Goal: Transaction & Acquisition: Purchase product/service

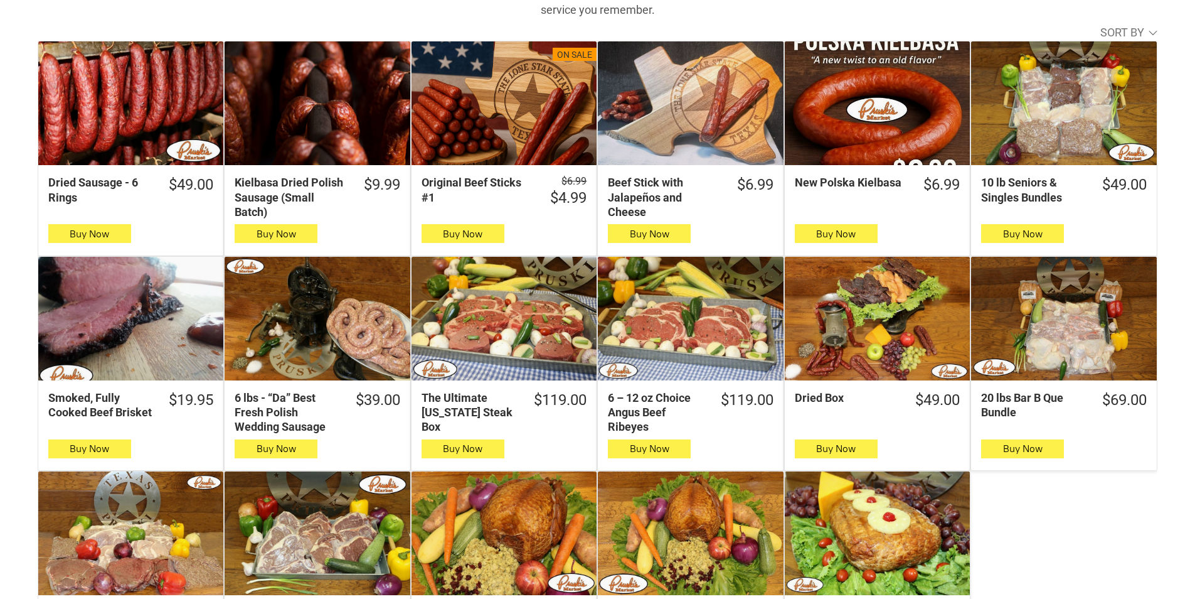
scroll to position [439, 0]
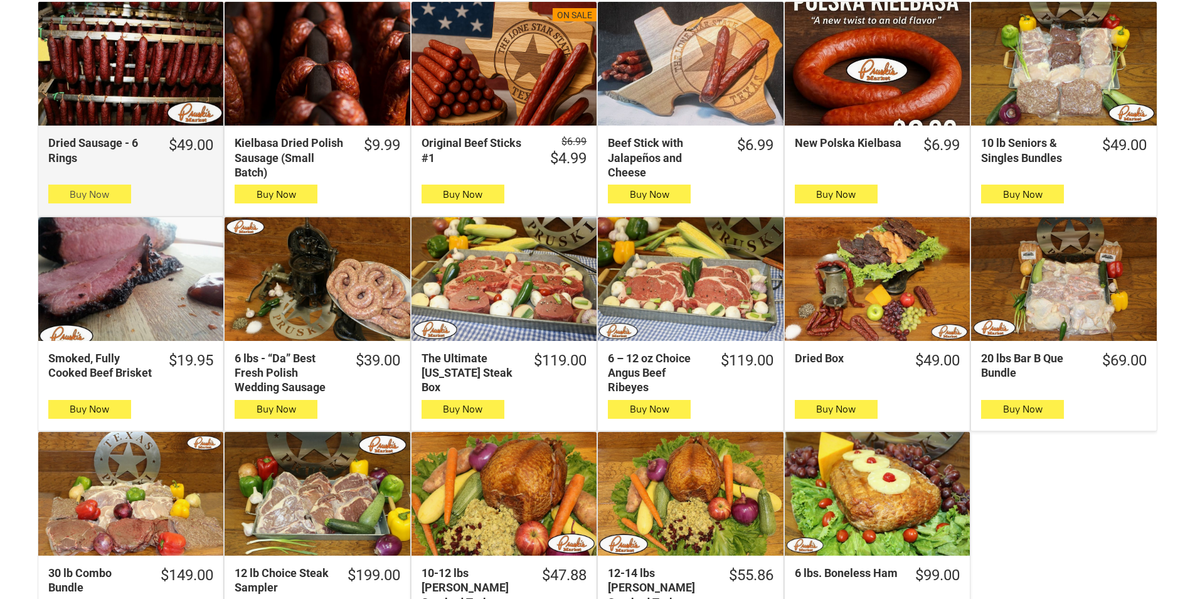
click at [62, 190] on button "Buy Now" at bounding box center [89, 193] width 83 height 19
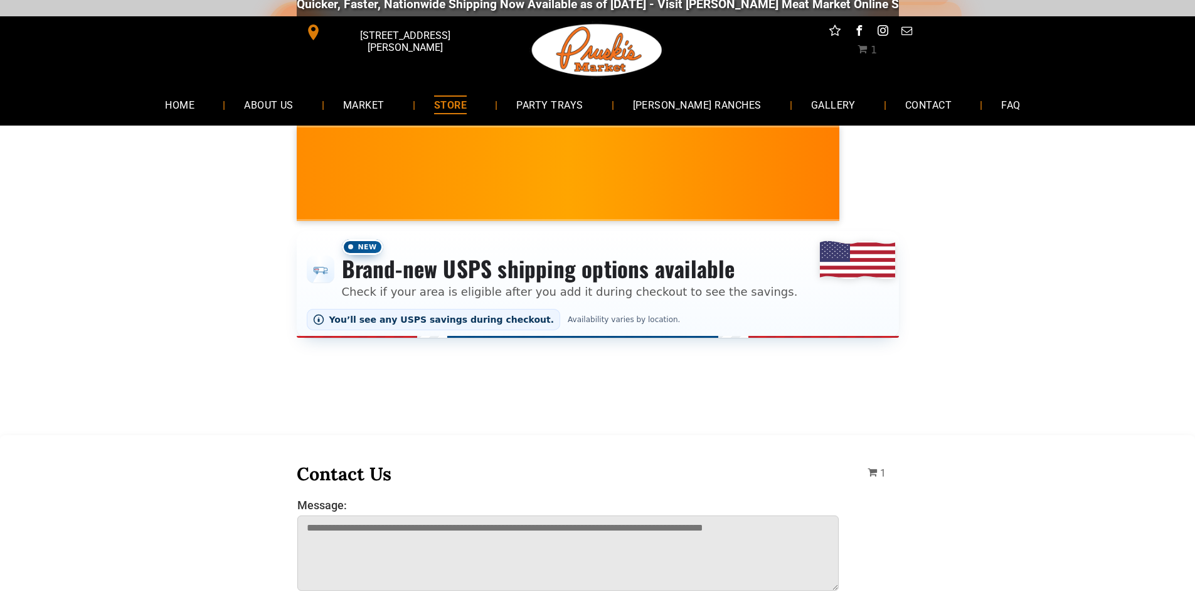
scroll to position [0, 0]
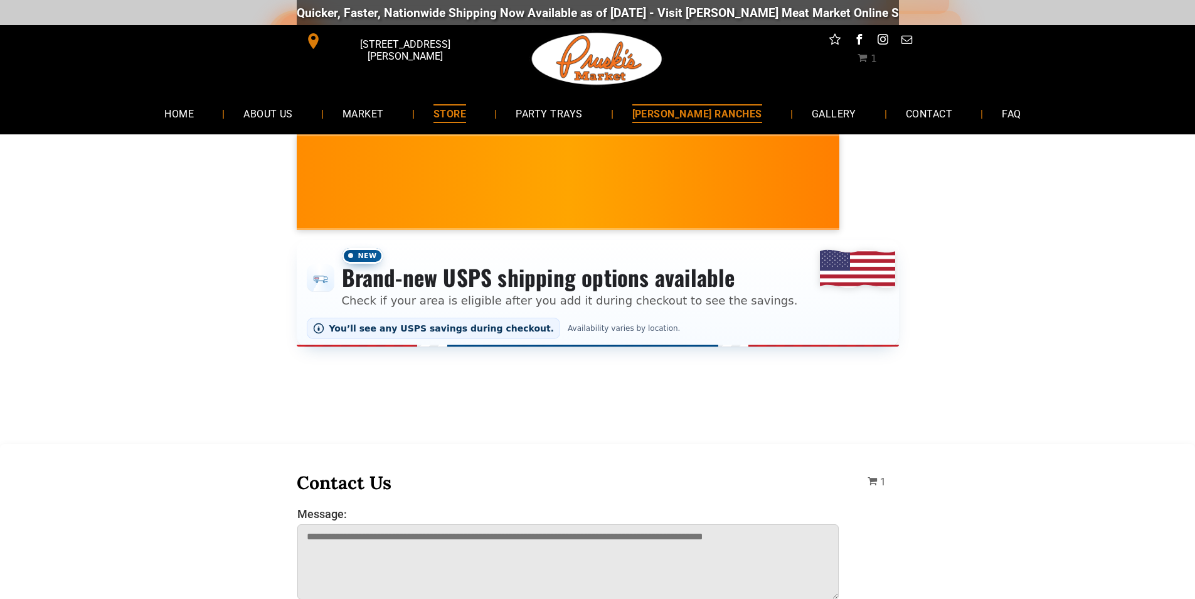
click at [736, 125] on link "[PERSON_NAME] RANCHES" at bounding box center [698, 113] width 168 height 33
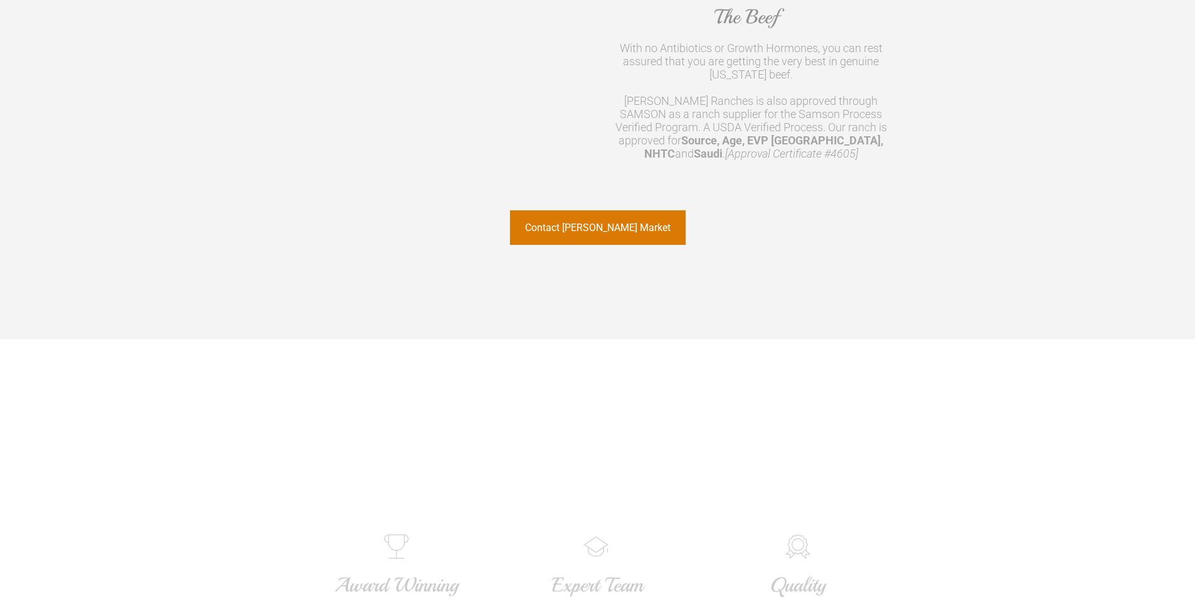
scroll to position [1192, 0]
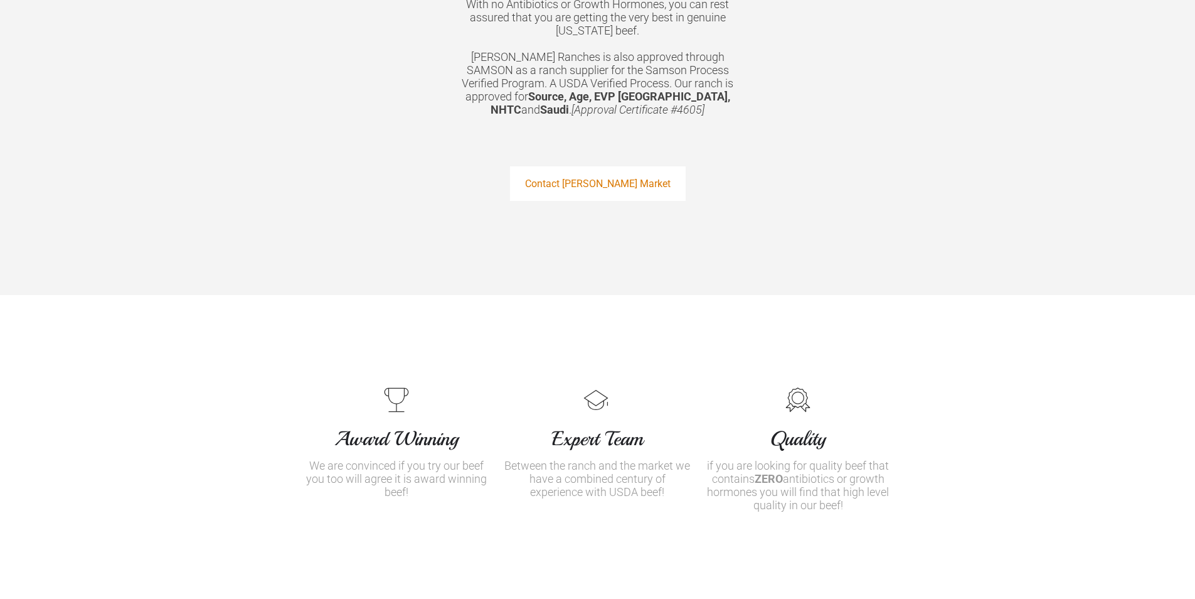
click at [681, 166] on link "Contact [PERSON_NAME] Market" at bounding box center [598, 183] width 176 height 35
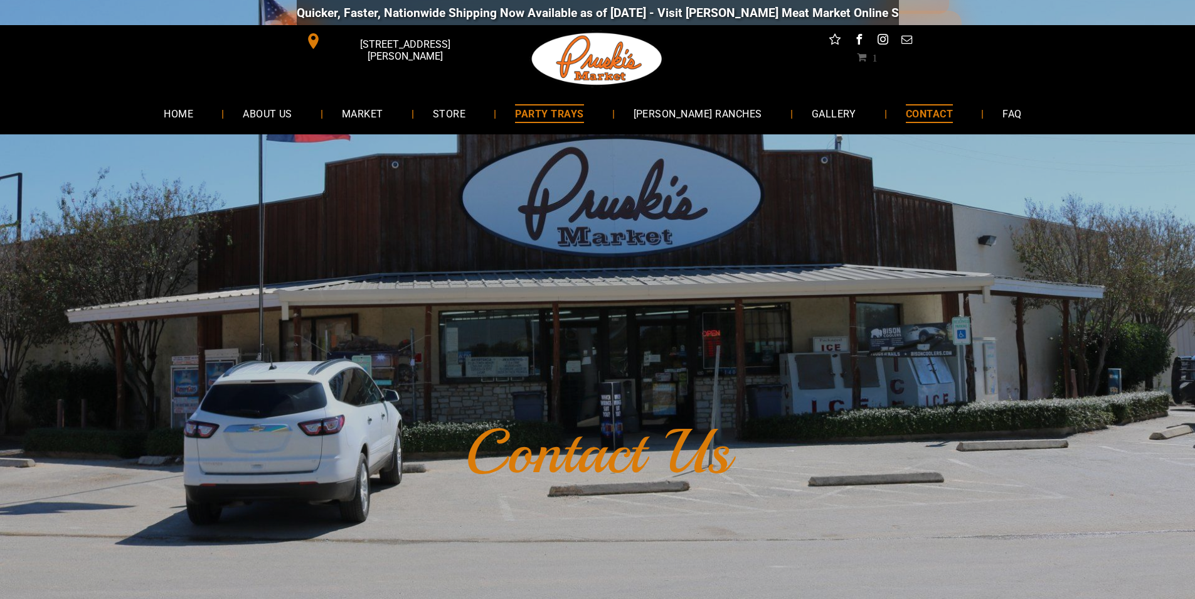
click at [602, 124] on link "PARTY TRAYS" at bounding box center [549, 113] width 106 height 33
